Goal: Task Accomplishment & Management: Manage account settings

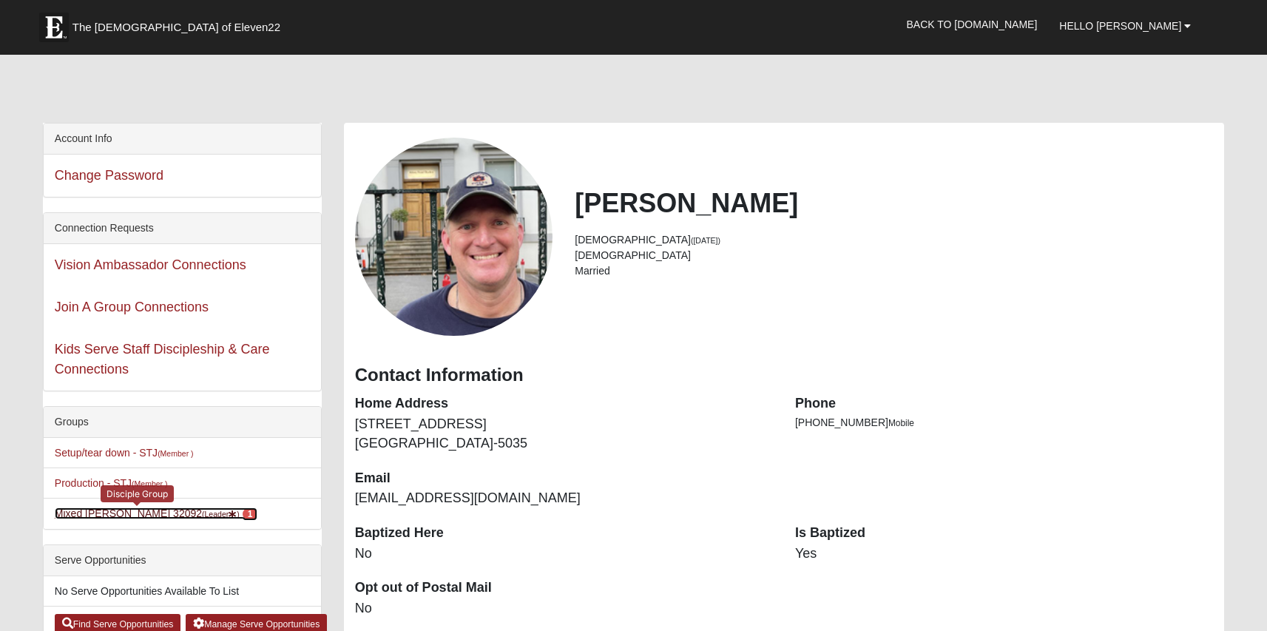
click at [101, 513] on link "Mixed Stevens 32092 (Leader ) 1" at bounding box center [156, 513] width 203 height 12
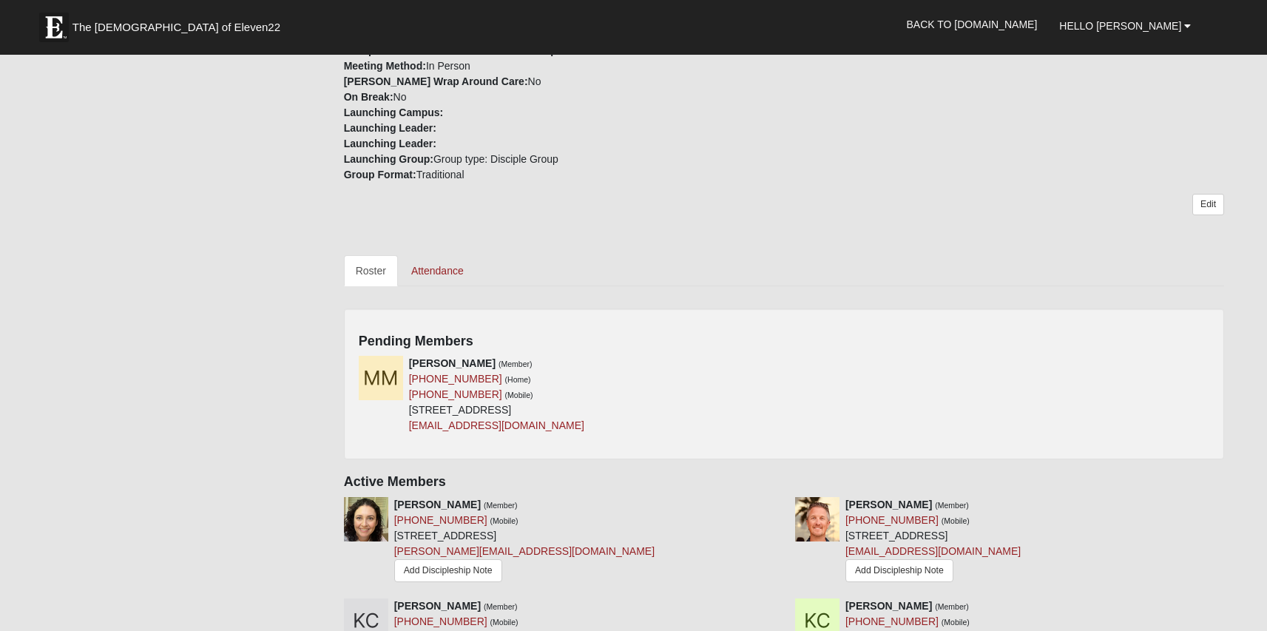
scroll to position [447, 0]
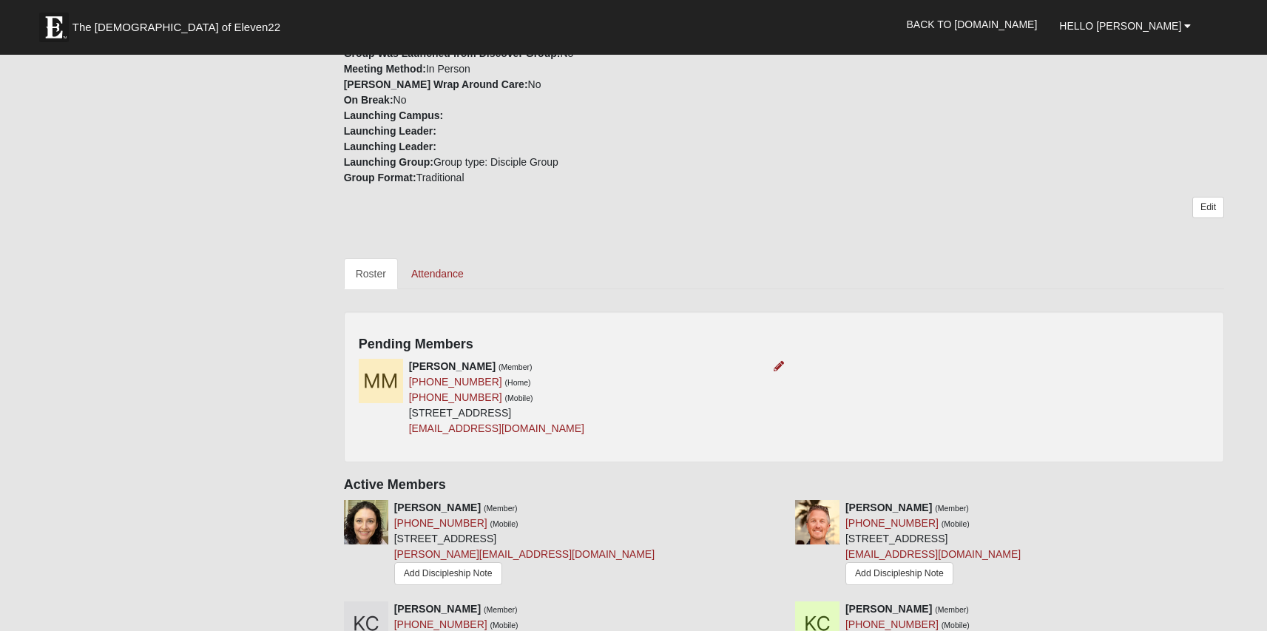
click at [691, 390] on div "Michele Mayerlen (Member) (904) 707-9575 (Home) (904) 707-9575 (Mobile) 239 Mea…" at bounding box center [566, 398] width 436 height 78
click at [774, 365] on icon at bounding box center [779, 366] width 10 height 10
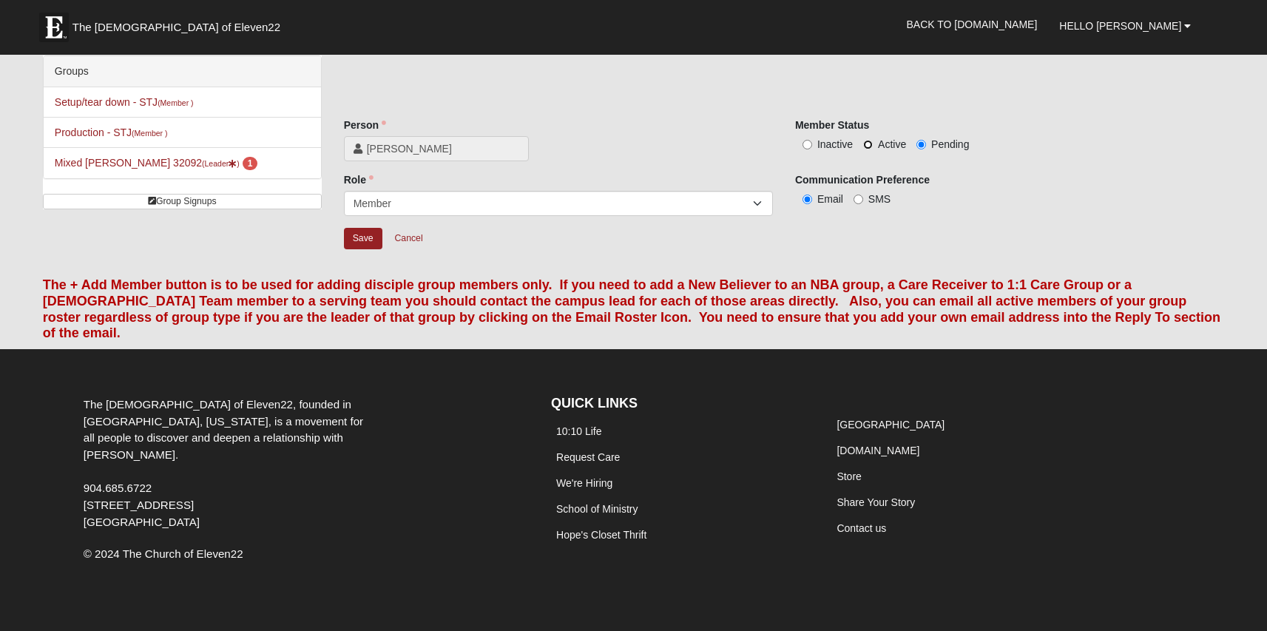
click at [869, 142] on input "Active" at bounding box center [868, 145] width 10 height 10
radio input "true"
click at [361, 231] on input "Save" at bounding box center [363, 238] width 38 height 21
